Goal: Transaction & Acquisition: Purchase product/service

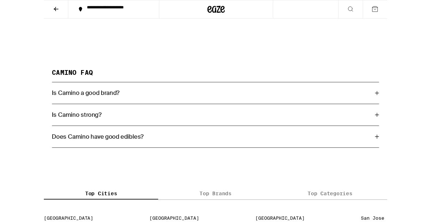
scroll to position [1007, 0]
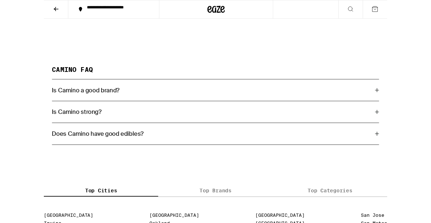
click at [379, 9] on button at bounding box center [384, 11] width 31 height 23
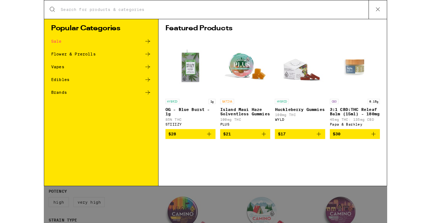
scroll to position [0, 0]
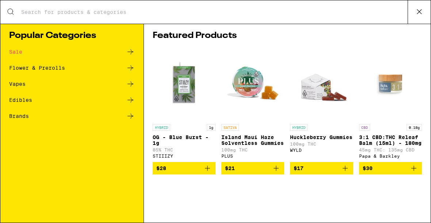
click at [132, 115] on icon at bounding box center [130, 116] width 9 height 9
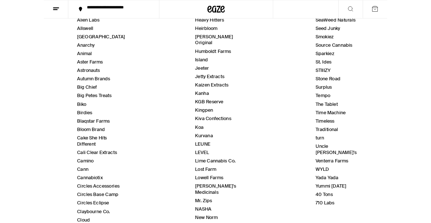
scroll to position [104, 0]
click at [341, 208] on link "WYLD" at bounding box center [349, 212] width 17 height 8
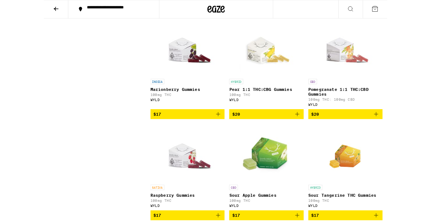
scroll to position [346, 0]
click at [260, 115] on p "Pear 1:1 THC:CBG Gummies" at bounding box center [279, 112] width 93 height 6
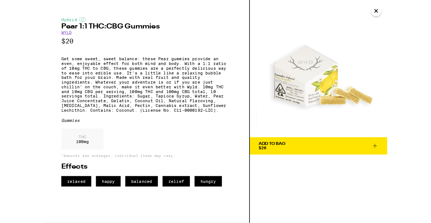
scroll to position [474, 0]
click at [373, 177] on button "Add To Bag $20" at bounding box center [344, 183] width 172 height 22
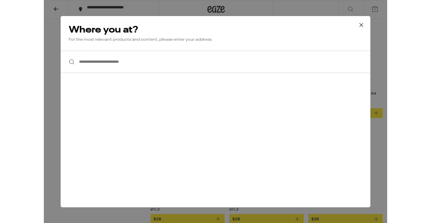
click at [395, 30] on icon at bounding box center [398, 31] width 11 height 11
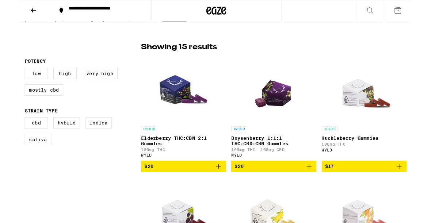
scroll to position [172, 0]
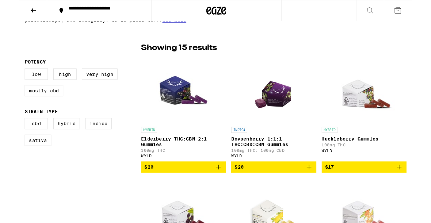
click at [87, 86] on label "Very High" at bounding box center [88, 81] width 39 height 12
click at [8, 77] on input "Very High" at bounding box center [7, 76] width 0 height 0
checkbox input "true"
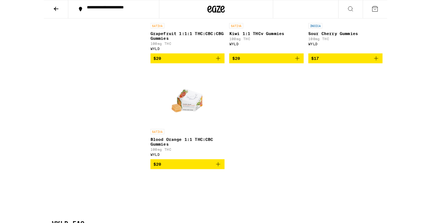
scroll to position [676, 0]
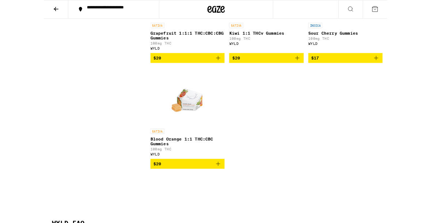
click at [381, 12] on icon at bounding box center [384, 11] width 9 height 9
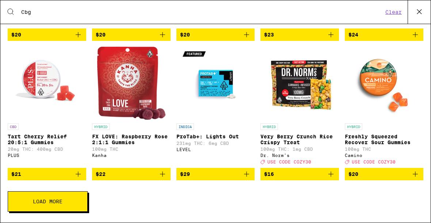
scroll to position [159, 0]
type input "Cbg"
click at [387, 79] on img "Open page for Freshly Squeezed Recover Sour Gummies from Camino" at bounding box center [383, 83] width 73 height 73
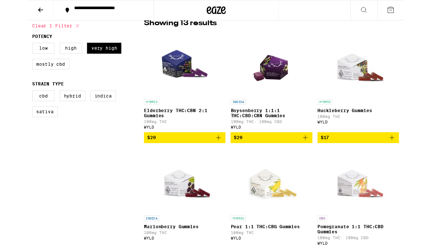
scroll to position [199, 0]
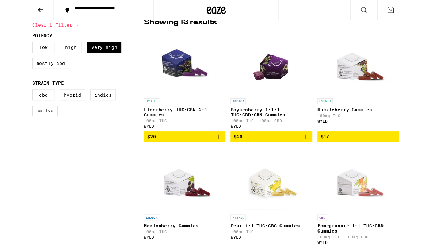
click at [20, 111] on label "CBD" at bounding box center [19, 109] width 26 height 12
click at [8, 104] on input "CBD" at bounding box center [7, 104] width 0 height 0
checkbox input "true"
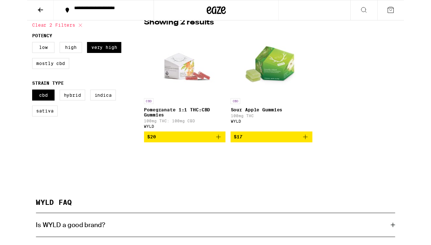
click at [53, 113] on label "Hybrid" at bounding box center [51, 109] width 29 height 12
click at [8, 104] on input "Hybrid" at bounding box center [7, 104] width 0 height 0
checkbox input "true"
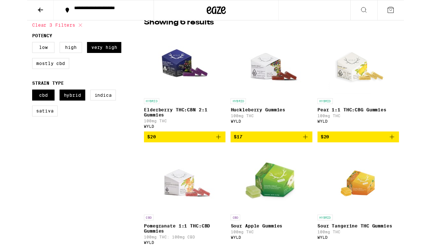
click at [20, 112] on label "CBD" at bounding box center [19, 109] width 26 height 12
click at [8, 104] on input "CBD" at bounding box center [7, 104] width 0 height 0
checkbox input "false"
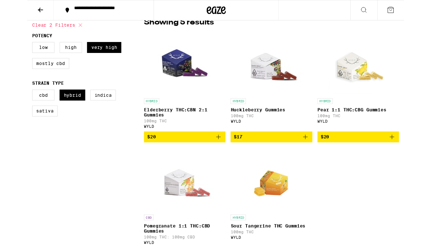
scroll to position [206, 0]
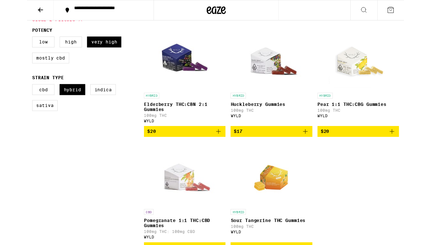
click at [384, 9] on icon at bounding box center [384, 11] width 9 height 9
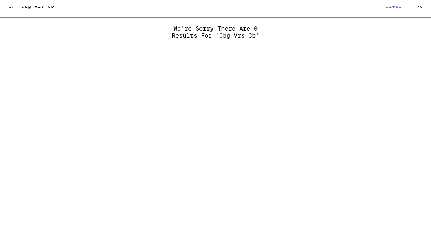
type input "Cbg vrs cbd"
